Goal: Find specific page/section

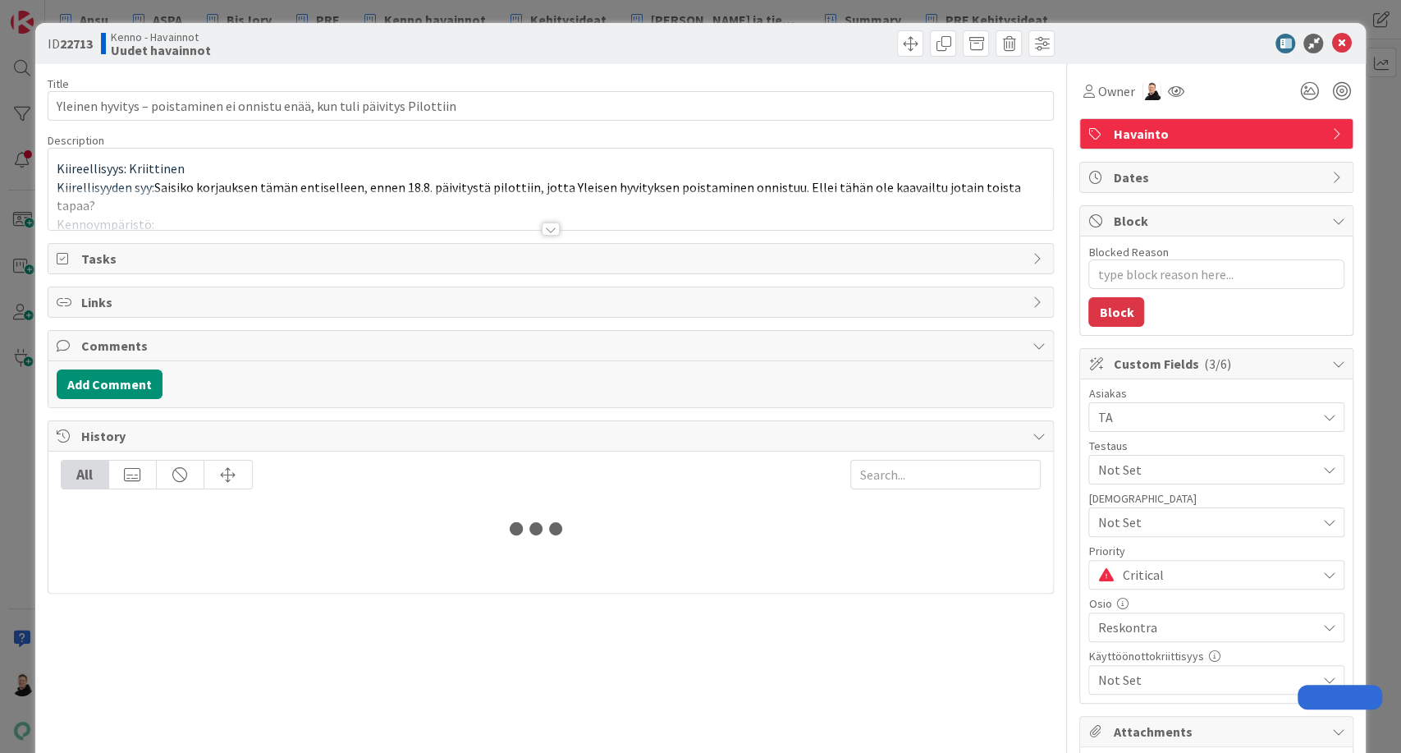
type textarea "x"
type input "Yleinen hyvitys – poistaminen ei onnistu enää, kun tuli päivitys Pilottiin"
type textarea "x"
type input "Yleinen hyvitys – poistaminen ei onnistu enää, kun tuli päivitys Pilottiin"
type textarea "x"
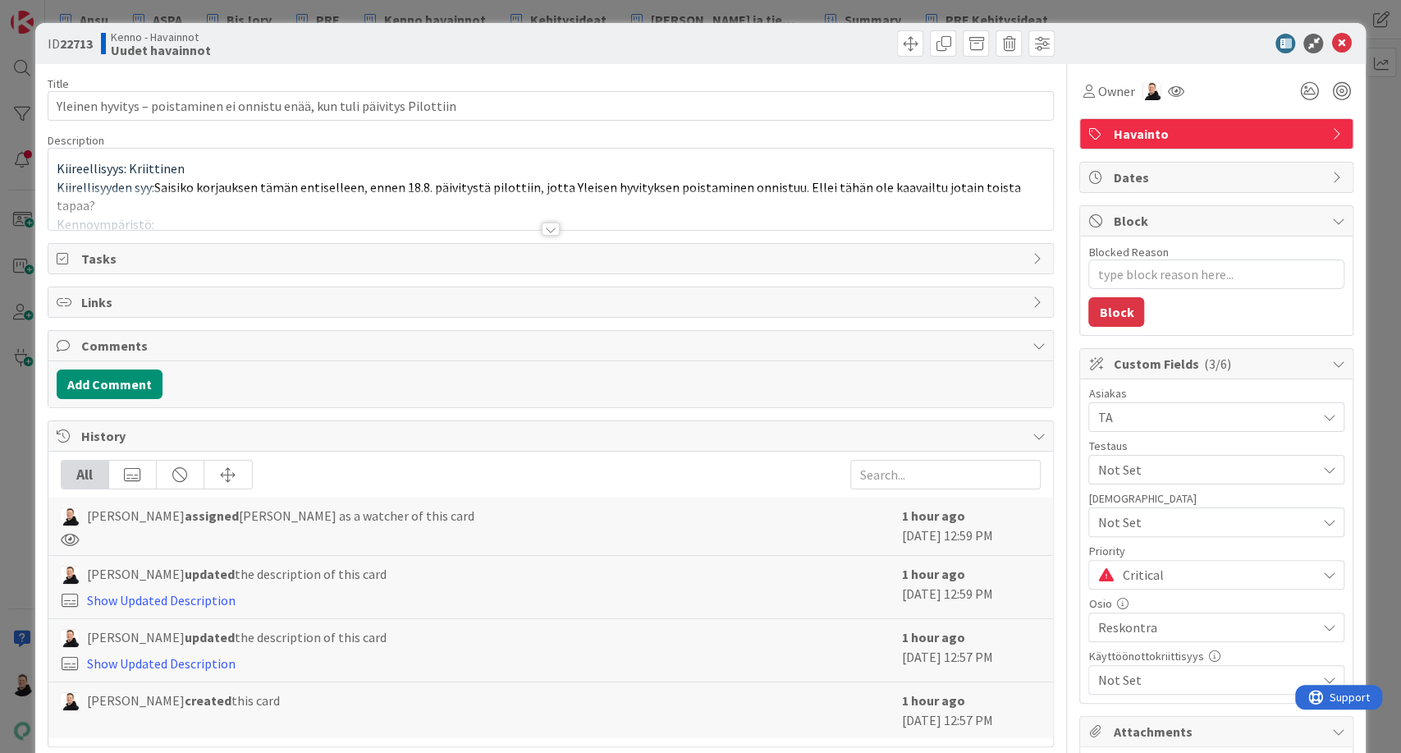
type input "Yleinen hyvitys – poistaminen ei onnistu enää, kun tuli päivitys Pilottiin"
type textarea "x"
click at [544, 222] on div at bounding box center [551, 228] width 18 height 13
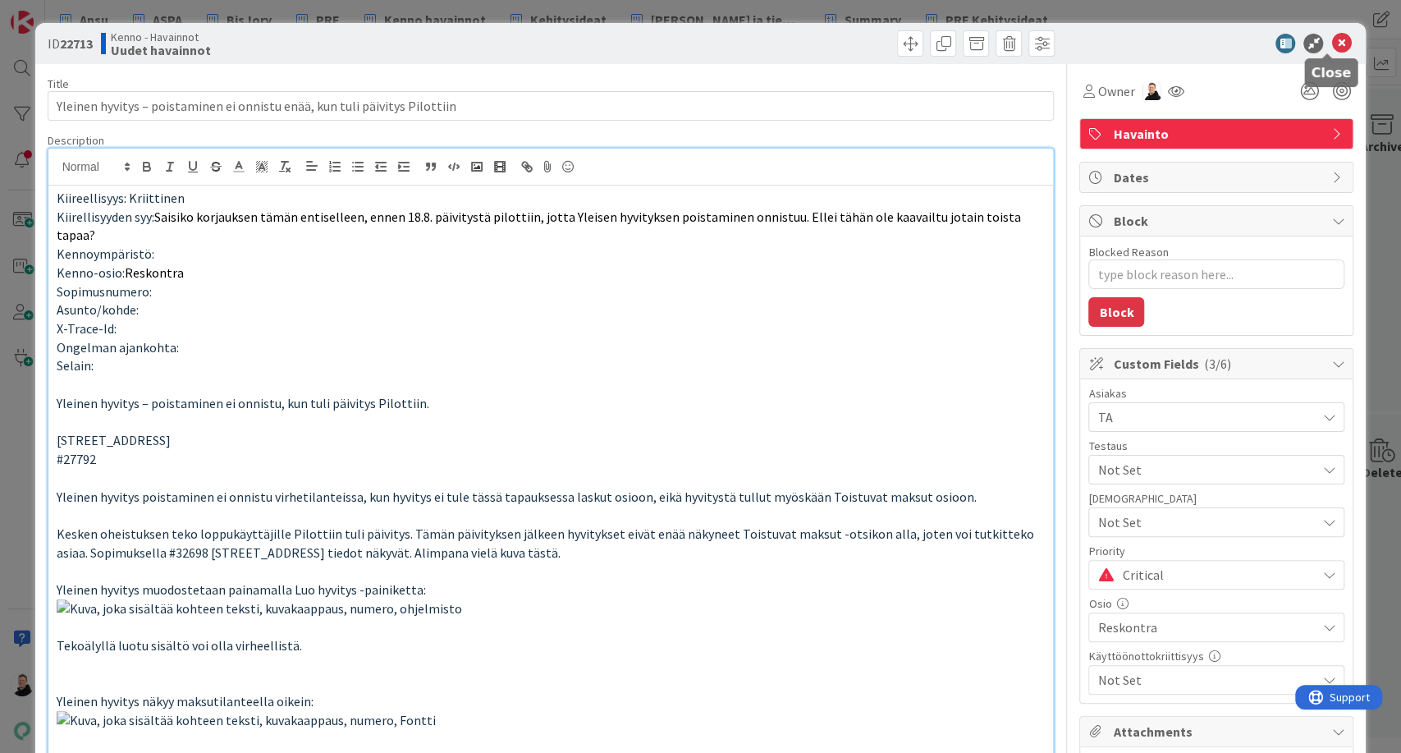
click at [1331, 44] on icon at bounding box center [1341, 44] width 20 height 20
